Goal: Transaction & Acquisition: Purchase product/service

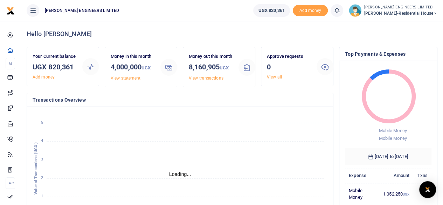
scroll to position [6, 6]
click at [436, 13] on icon at bounding box center [435, 13] width 4 height 5
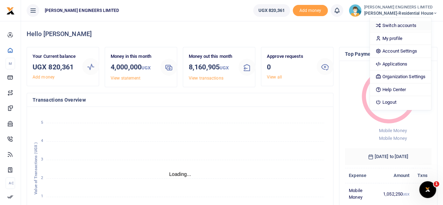
click at [411, 26] on link "Switch accounts" at bounding box center [400, 26] width 61 height 10
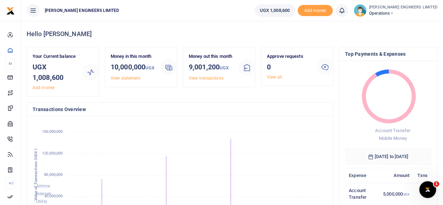
click at [394, 13] on icon at bounding box center [392, 13] width 4 height 5
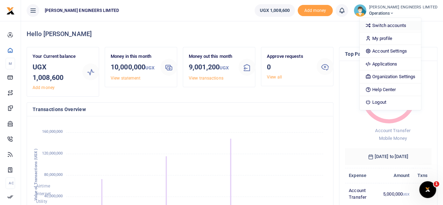
click at [401, 27] on link "Switch accounts" at bounding box center [390, 26] width 61 height 10
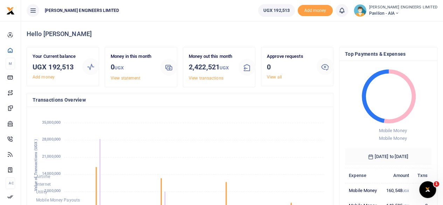
click at [399, 12] on icon at bounding box center [397, 13] width 4 height 5
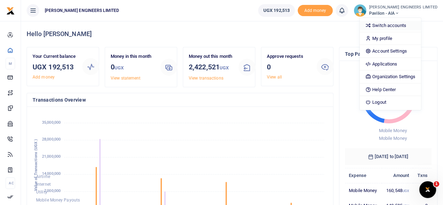
click at [404, 23] on link "Switch accounts" at bounding box center [390, 26] width 61 height 10
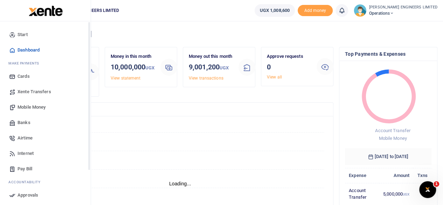
scroll to position [6, 6]
click at [31, 89] on span "Xente Transfers" at bounding box center [35, 91] width 34 height 7
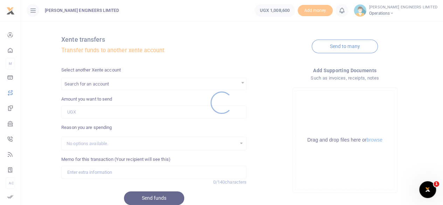
click at [88, 84] on div at bounding box center [221, 102] width 443 height 205
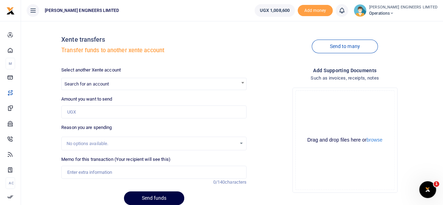
click at [84, 86] on span "Search for an account" at bounding box center [86, 83] width 44 height 5
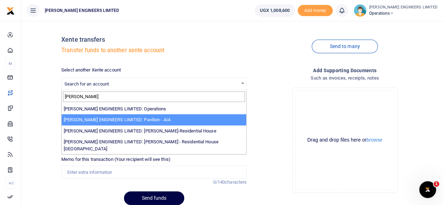
type input "spencer"
select select "4049"
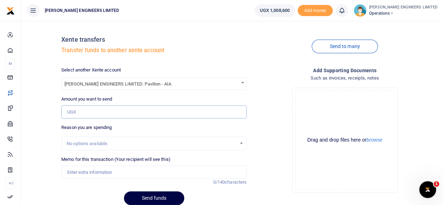
drag, startPoint x: 75, startPoint y: 110, endPoint x: 78, endPoint y: 115, distance: 5.1
click at [75, 111] on input "Amount you want to send" at bounding box center [153, 111] width 185 height 13
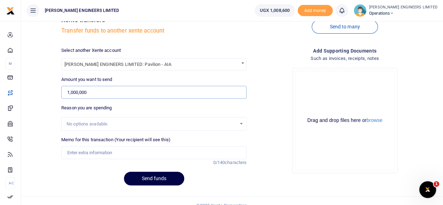
scroll to position [29, 0]
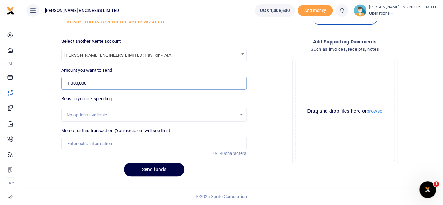
type input "1,000,000"
click at [81, 142] on input "Memo for this transaction (Your recipient will see this)" at bounding box center [153, 143] width 185 height 13
type input "Expenses"
click at [165, 168] on button "Send funds" at bounding box center [154, 170] width 60 height 14
click at [345, 11] on icon at bounding box center [341, 11] width 7 height 8
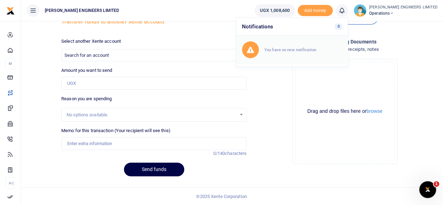
click at [310, 47] on small "You have no new notification" at bounding box center [290, 49] width 52 height 5
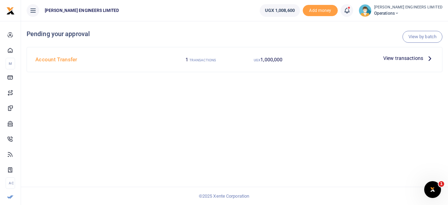
click at [394, 59] on span "View transactions" at bounding box center [404, 58] width 40 height 8
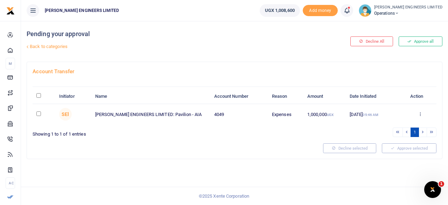
click at [38, 113] on input "checkbox" at bounding box center [38, 113] width 5 height 5
checkbox input "true"
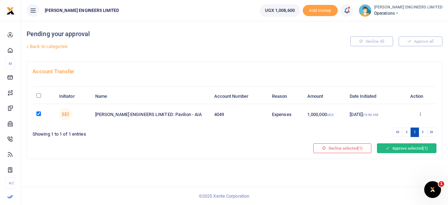
click at [399, 147] on button "Approve selected (1)" at bounding box center [407, 148] width 60 height 10
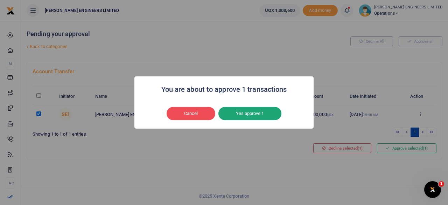
click at [245, 112] on button "Yes approve 1" at bounding box center [250, 113] width 63 height 13
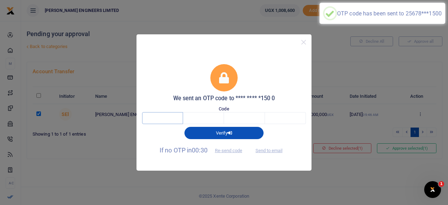
click at [167, 118] on input "text" at bounding box center [162, 118] width 41 height 12
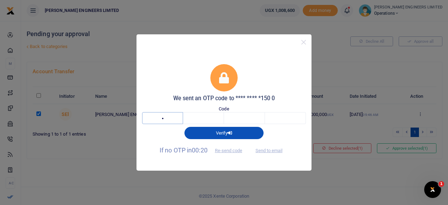
type input "6"
type input "7"
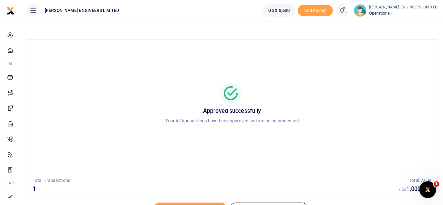
click at [394, 13] on icon at bounding box center [392, 13] width 4 height 5
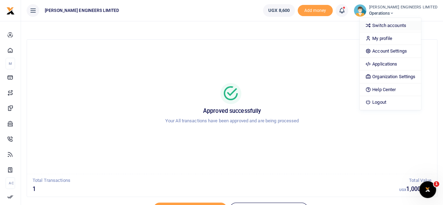
click at [402, 25] on link "Switch accounts" at bounding box center [390, 26] width 61 height 10
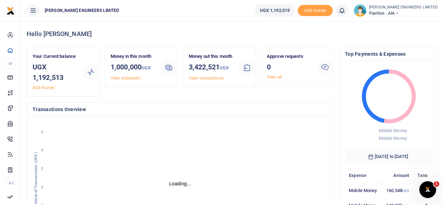
scroll to position [6, 6]
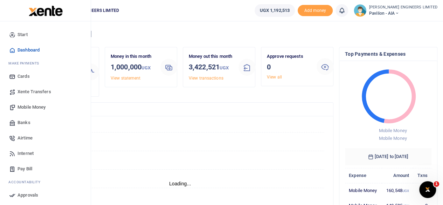
click at [29, 108] on span "Mobile Money" at bounding box center [32, 107] width 28 height 7
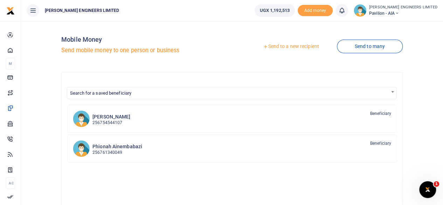
click at [295, 48] on link "Send to a new recipient" at bounding box center [290, 46] width 91 height 13
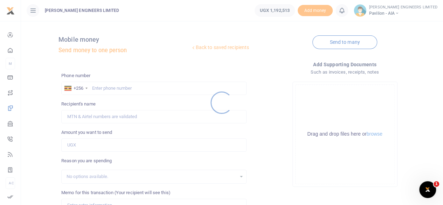
click at [104, 88] on div at bounding box center [221, 102] width 443 height 205
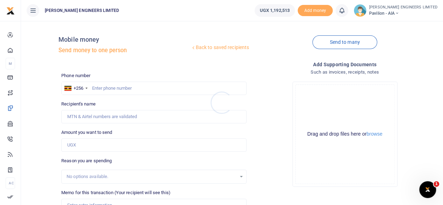
click at [109, 90] on div at bounding box center [221, 102] width 443 height 205
click at [108, 89] on input "text" at bounding box center [153, 88] width 185 height 13
type input "07608585"
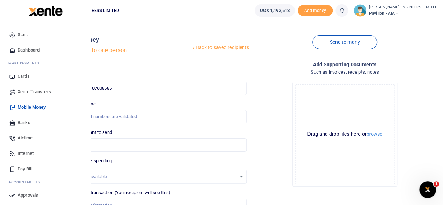
click at [25, 122] on span "Banks" at bounding box center [24, 122] width 13 height 7
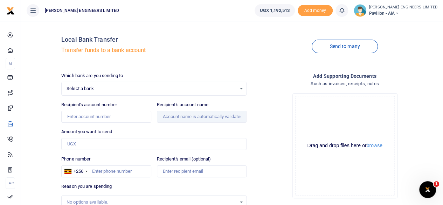
click at [92, 89] on span "Select a bank" at bounding box center [152, 88] width 170 height 7
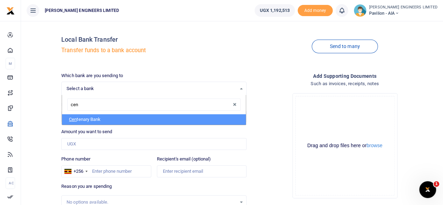
type input "cent"
click at [97, 121] on li "Cent enary Bank" at bounding box center [154, 119] width 184 height 11
select select "CENT"
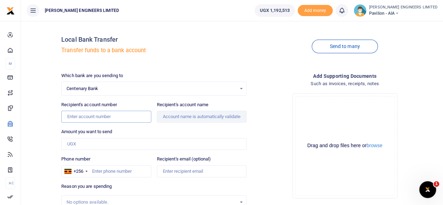
click at [82, 119] on input "Recipient's account number" at bounding box center [106, 117] width 90 height 12
type input "3205087374"
click at [179, 116] on input "Recipient's account name" at bounding box center [202, 117] width 90 height 12
click at [76, 141] on input "Amount you want to send" at bounding box center [153, 144] width 185 height 12
type input "116"
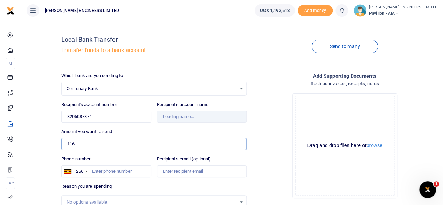
type input "Anthony Ainamani"
type input "1,169,000"
click at [97, 171] on input "Phone number" at bounding box center [106, 171] width 90 height 12
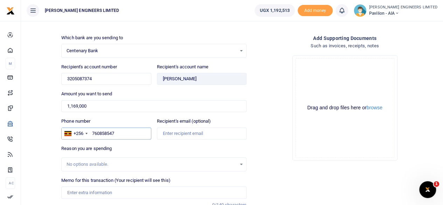
scroll to position [47, 0]
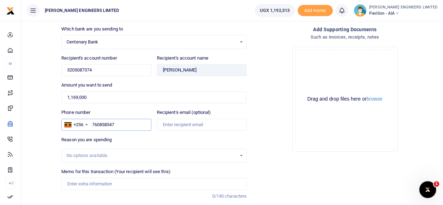
type input "760858547"
click at [74, 183] on input "Memo for this transaction (Your recipient will see this)" at bounding box center [153, 184] width 185 height 12
click at [85, 182] on input "27pcs of threaded" at bounding box center [153, 184] width 185 height 12
click at [122, 183] on input "27pcs of 16mm threaded" at bounding box center [153, 184] width 185 height 12
click at [147, 182] on input "27pcs of 16mm threaded bars and 648 16mm" at bounding box center [153, 184] width 185 height 12
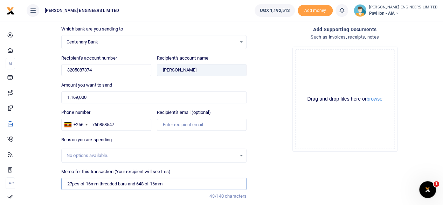
click at [167, 184] on input "27pcs of 16mm threaded bars and 648 of 16mm" at bounding box center [153, 184] width 185 height 12
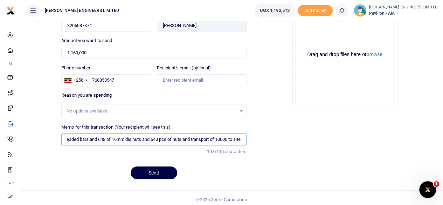
scroll to position [93, 0]
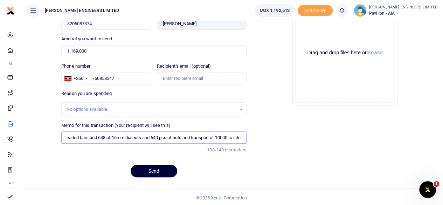
type input "27pcs of 16mm threaded bars and 648 of 16mm dia nuts and 640 pcs of nuts and tr…"
click at [158, 170] on button "Send" at bounding box center [154, 171] width 47 height 13
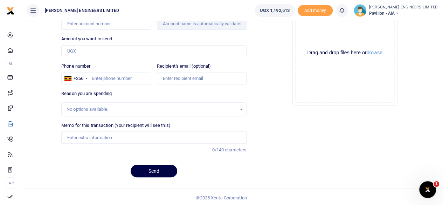
click at [345, 12] on icon at bounding box center [341, 11] width 7 height 8
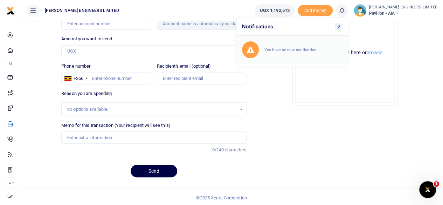
click at [316, 47] on small "You have no new notification" at bounding box center [290, 49] width 52 height 5
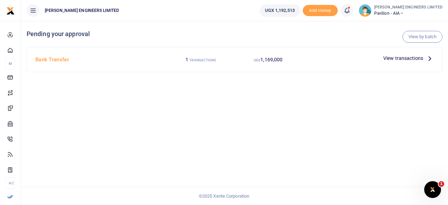
click at [388, 59] on span "View transactions" at bounding box center [404, 58] width 40 height 8
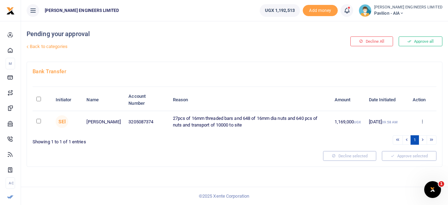
click at [38, 121] on input "checkbox" at bounding box center [38, 121] width 5 height 5
checkbox input "true"
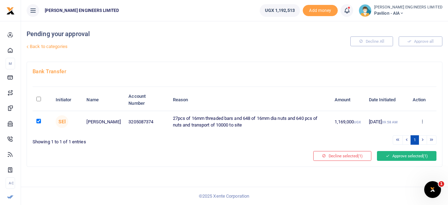
click at [394, 155] on button "Approve selected (1)" at bounding box center [407, 156] width 60 height 10
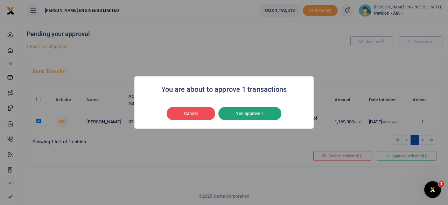
click at [261, 113] on button "Yes approve 1" at bounding box center [250, 113] width 63 height 13
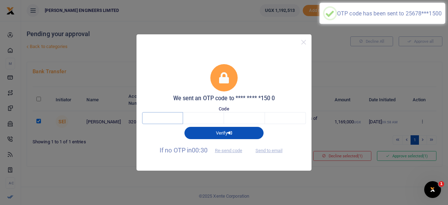
click at [170, 117] on input "text" at bounding box center [162, 118] width 41 height 12
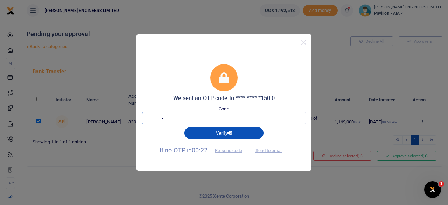
type input "2"
type input "9"
type input "5"
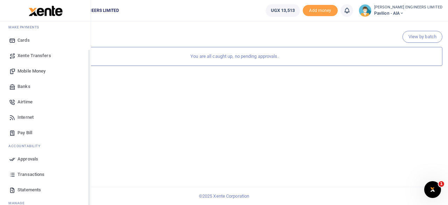
scroll to position [47, 0]
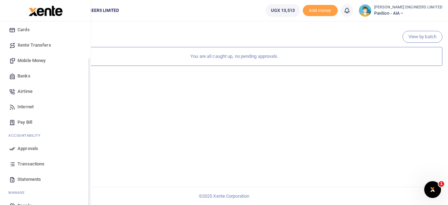
click at [34, 165] on span "Transactions" at bounding box center [31, 163] width 27 height 7
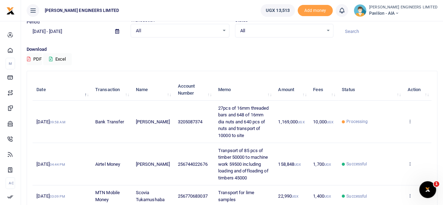
scroll to position [47, 0]
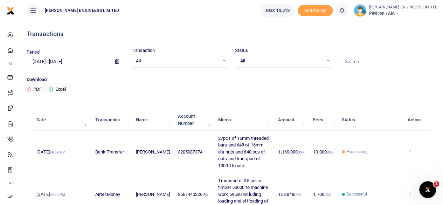
click at [399, 14] on icon at bounding box center [397, 13] width 4 height 5
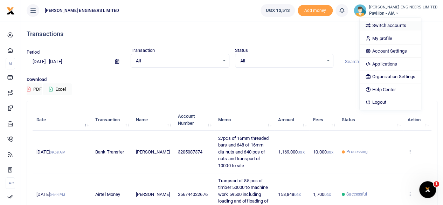
click at [404, 24] on link "Switch accounts" at bounding box center [390, 26] width 61 height 10
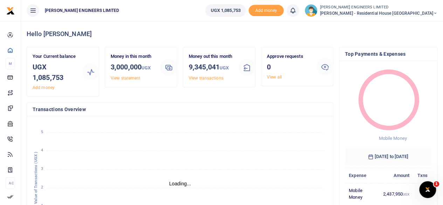
scroll to position [6, 6]
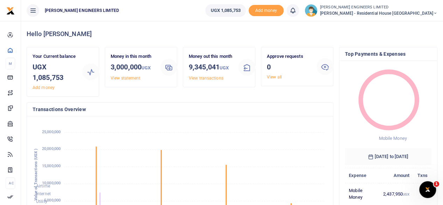
click at [256, 128] on foreignobject "Airtime Internet Utility Mobile Money Payouts Transfers Deposits Cards" at bounding box center [180, 180] width 295 height 116
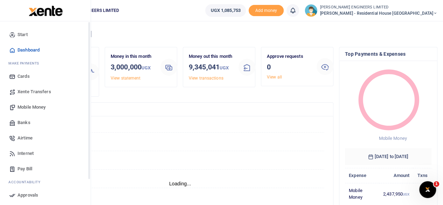
scroll to position [6, 6]
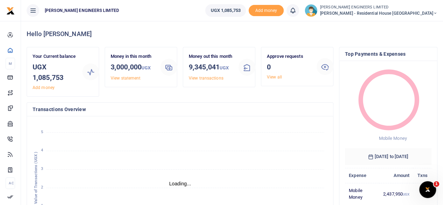
click at [435, 12] on icon at bounding box center [435, 13] width 4 height 5
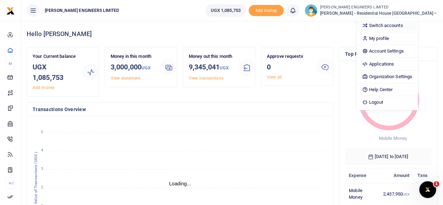
click at [405, 25] on link "Switch accounts" at bounding box center [387, 26] width 61 height 10
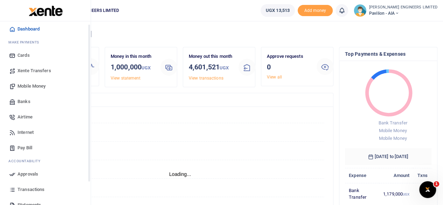
scroll to position [47, 0]
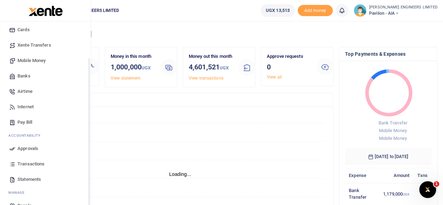
click at [33, 163] on span "Transactions" at bounding box center [31, 163] width 27 height 7
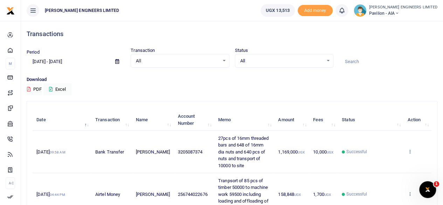
click at [409, 151] on icon at bounding box center [409, 151] width 5 height 5
click at [391, 159] on link "View details" at bounding box center [384, 163] width 55 height 10
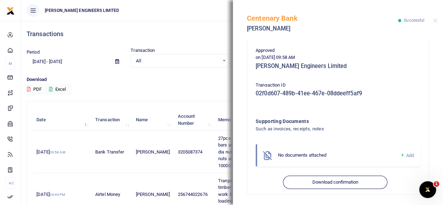
scroll to position [174, 0]
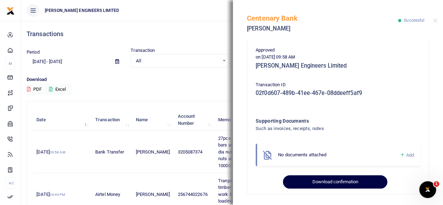
click at [332, 181] on button "Download confirmation" at bounding box center [335, 181] width 104 height 13
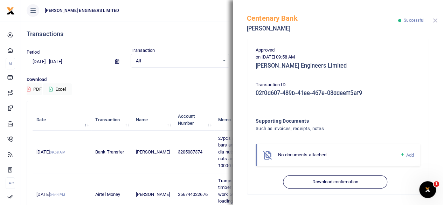
drag, startPoint x: 435, startPoint y: 21, endPoint x: 439, endPoint y: 30, distance: 9.4
click at [435, 21] on button "Close" at bounding box center [435, 20] width 5 height 5
